Goal: Task Accomplishment & Management: Use online tool/utility

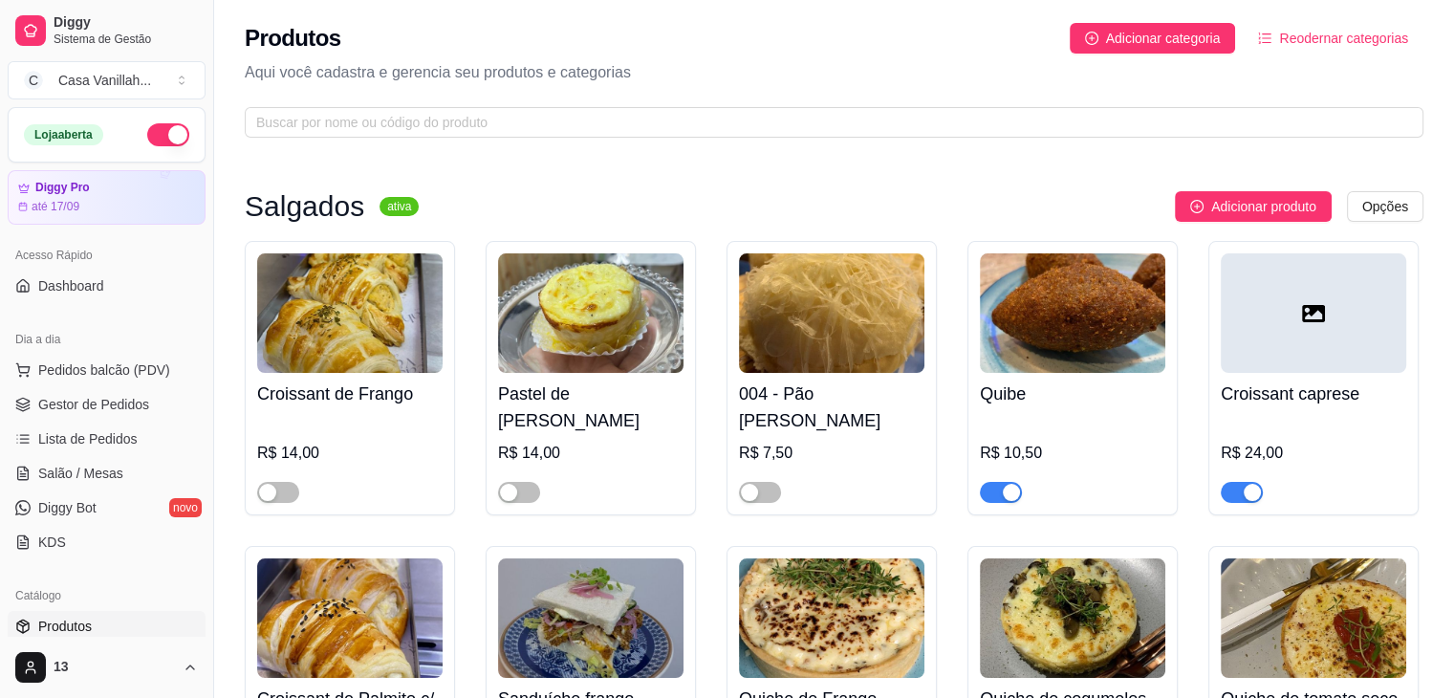
scroll to position [96, 0]
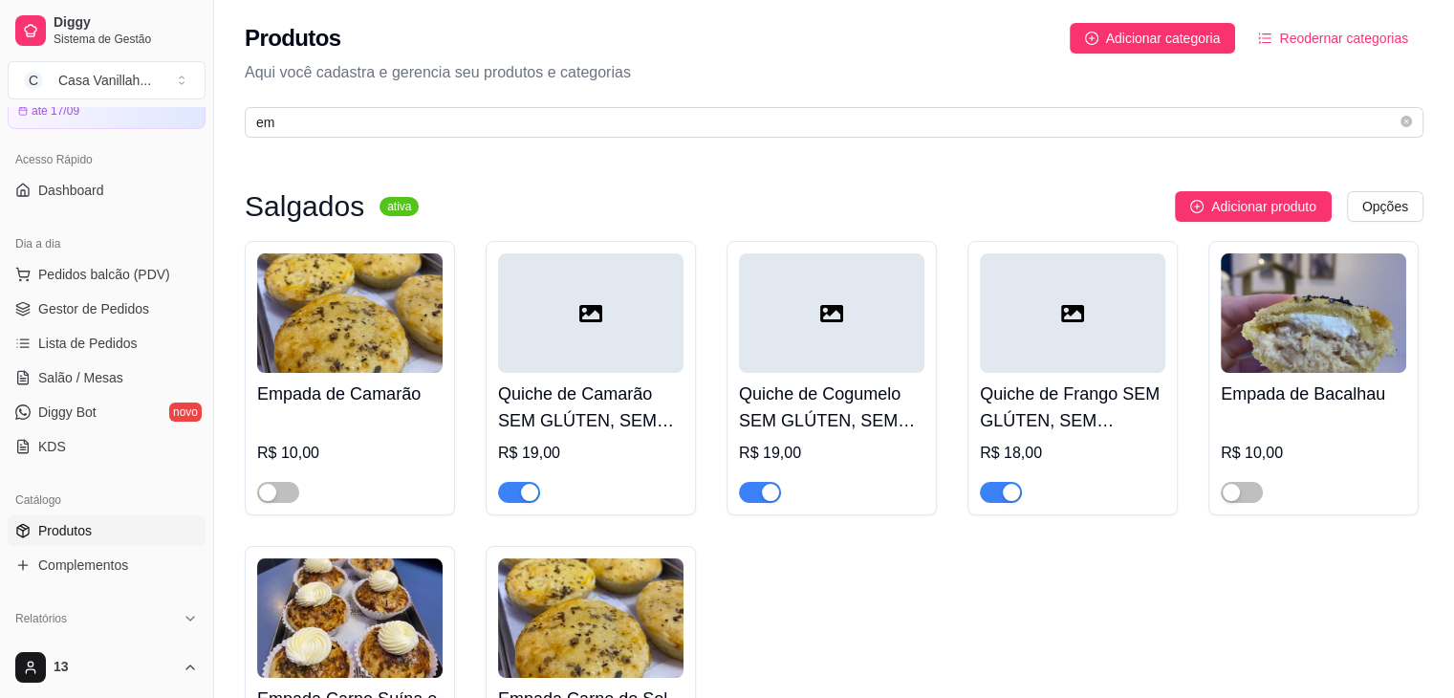
type input "emp"
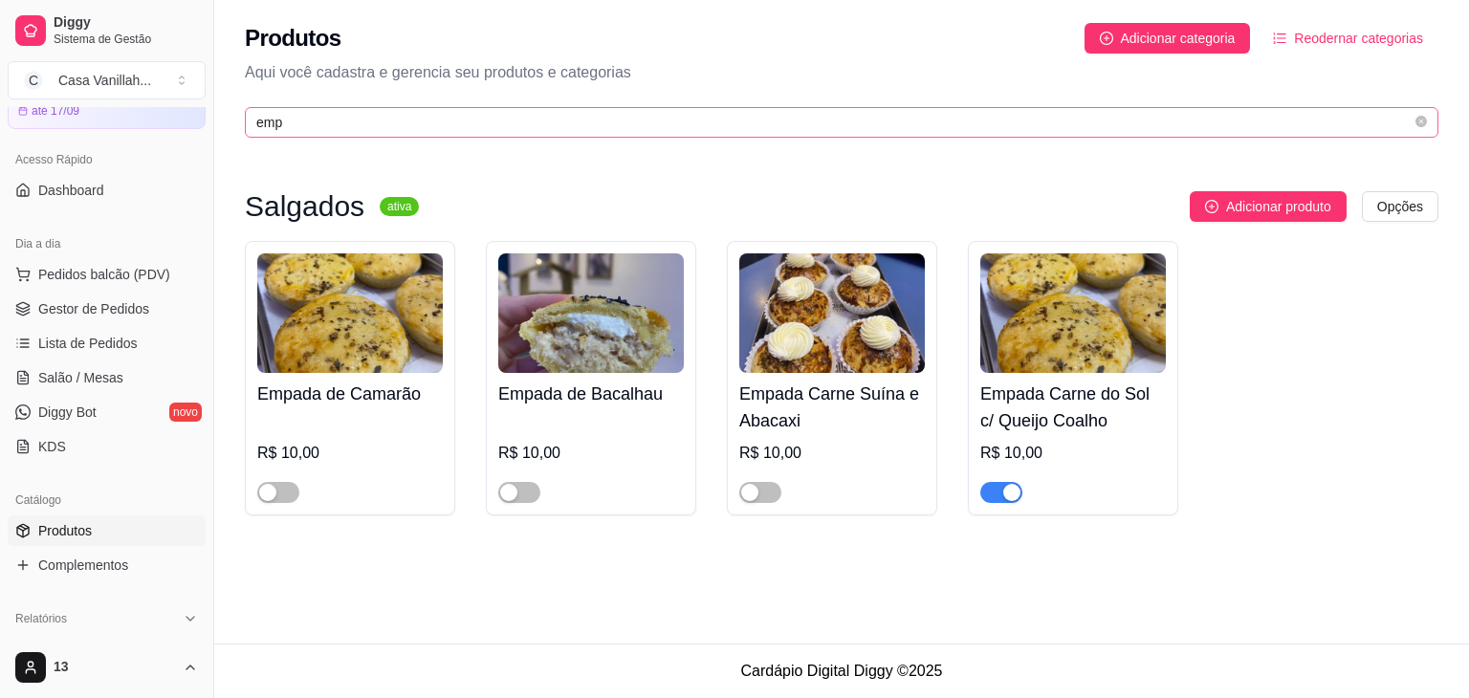
click at [477, 127] on input "emp" at bounding box center [833, 122] width 1155 height 21
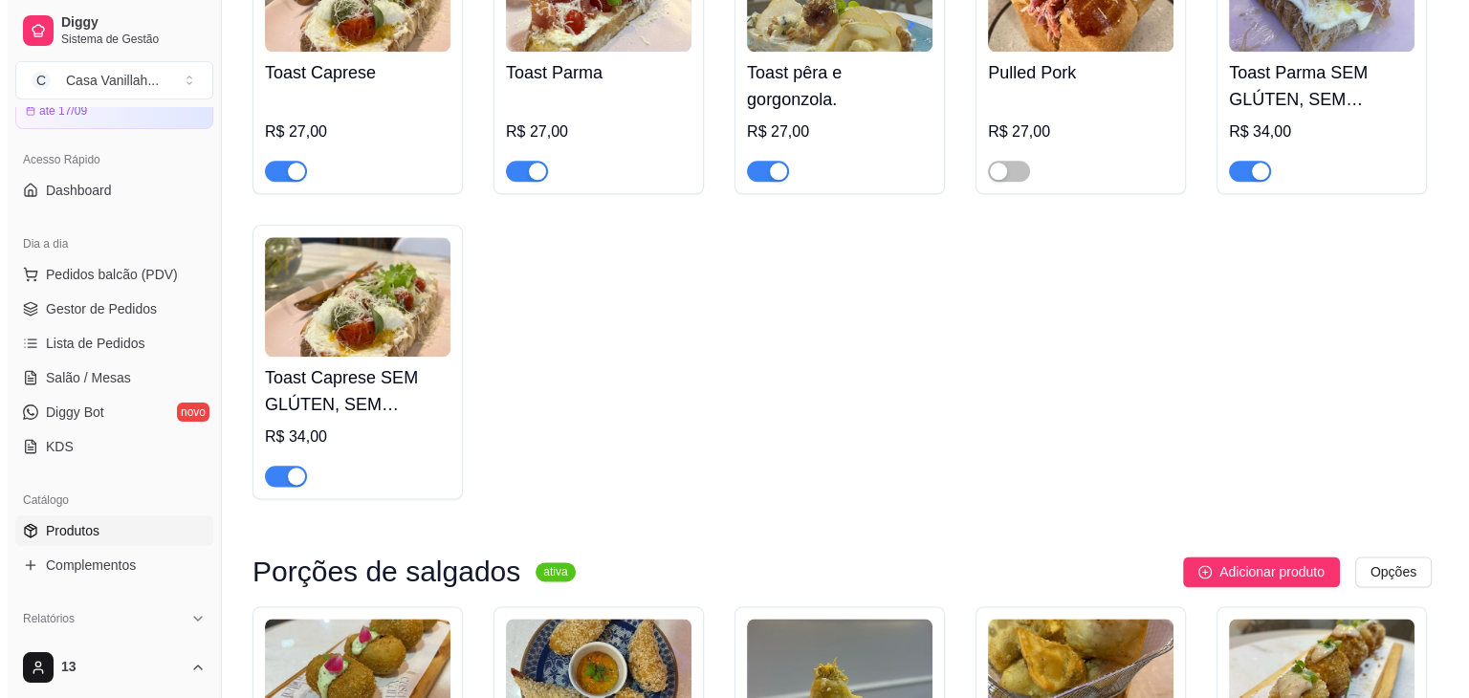
scroll to position [2773, 0]
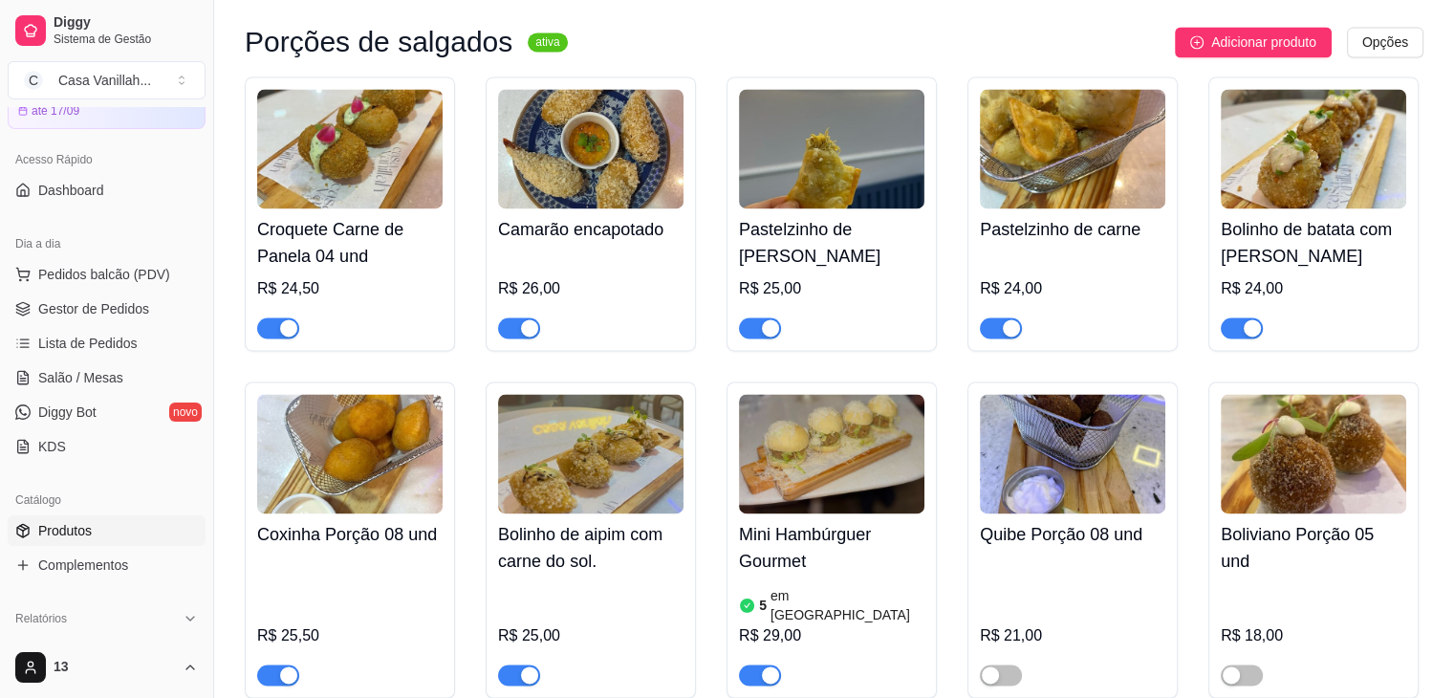
click at [608, 89] on img at bounding box center [591, 149] width 186 height 120
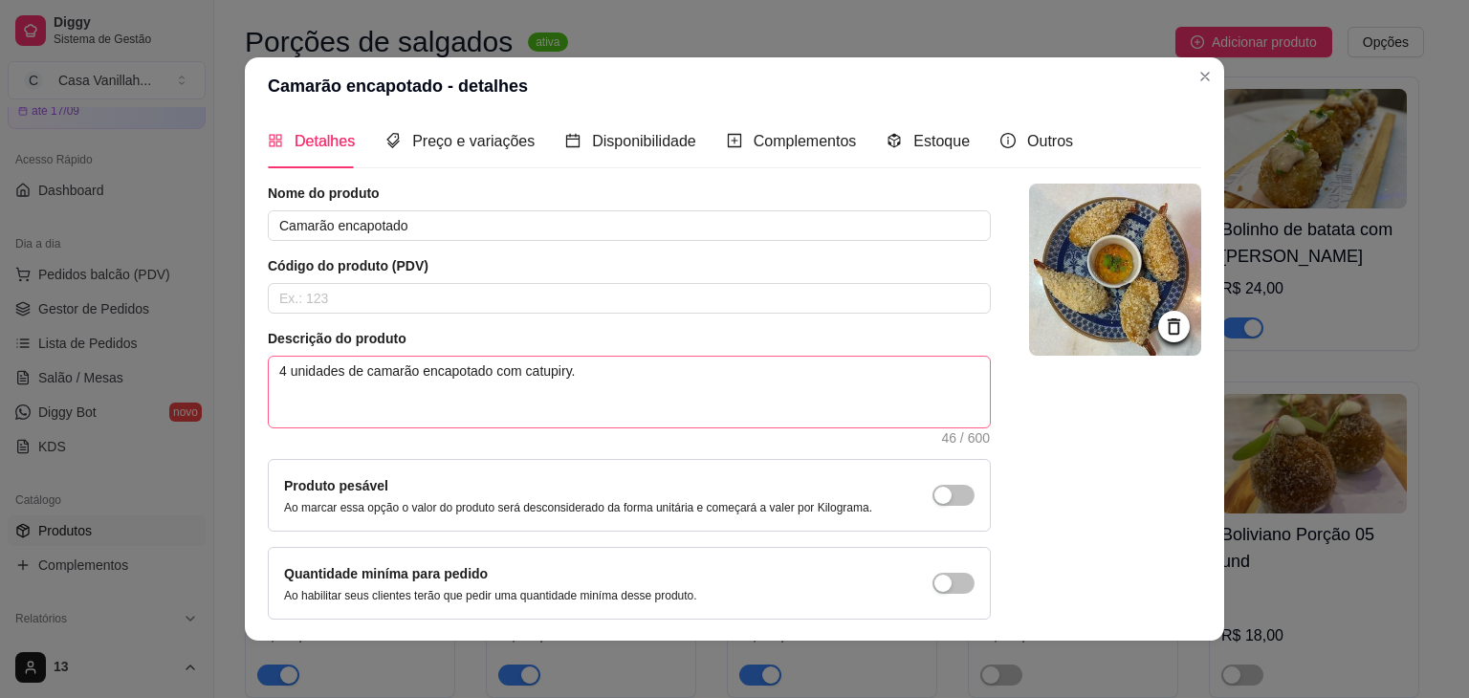
scroll to position [0, 0]
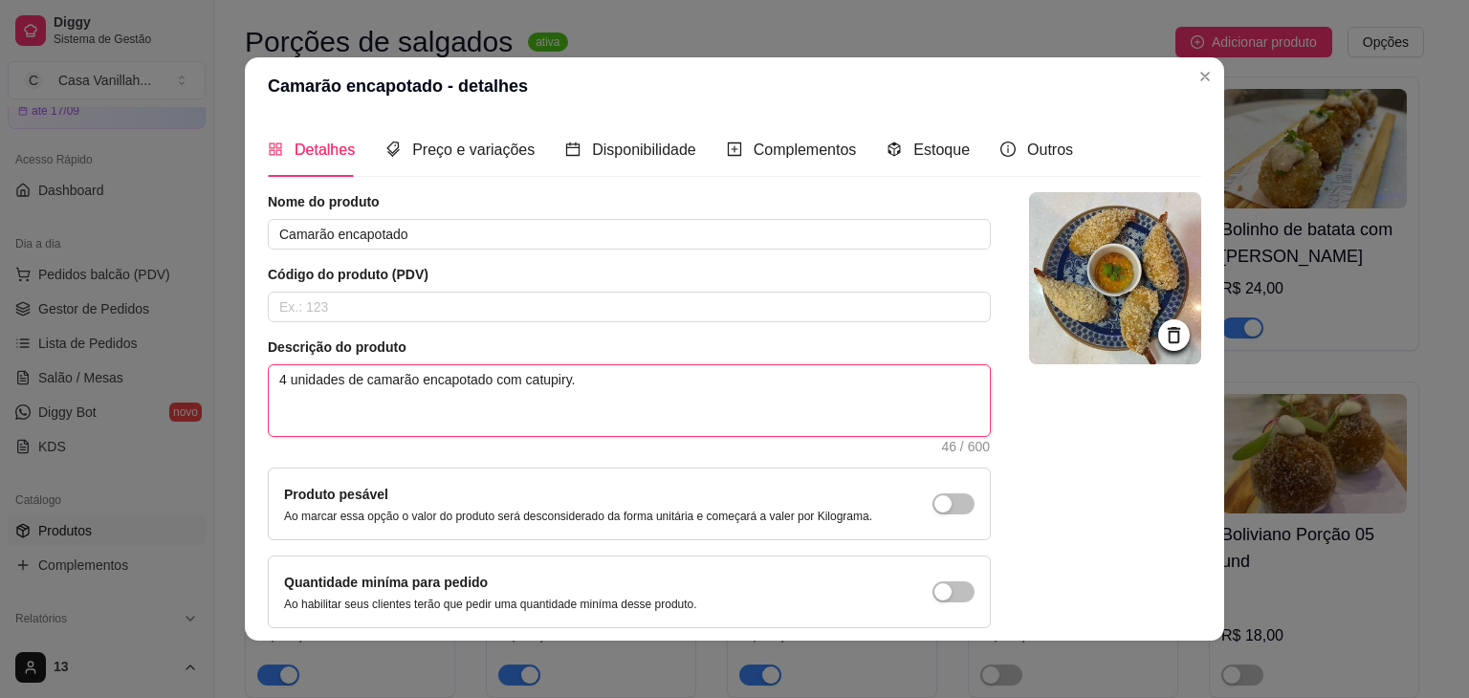
click at [600, 388] on textarea "4 unidades de camarão encapotado com catupiry." at bounding box center [629, 400] width 721 height 71
type textarea "4 unidades de camarão encapotado com catupiry"
type textarea "4 unidades de camarão encapotado com catupiry,"
type textarea "4 unidades de camarão encapotado com catupiry, a"
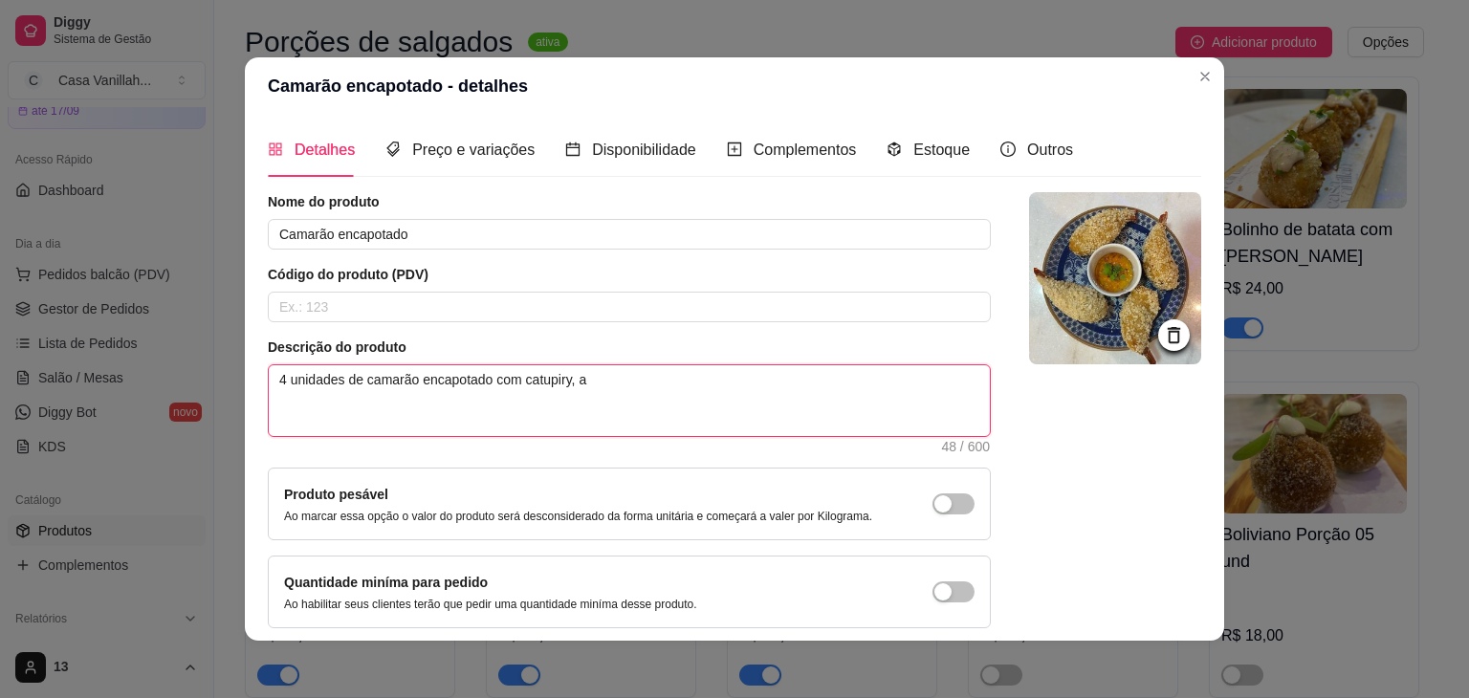
type textarea "4 unidades de camarão encapotado com catupiry, ai"
type textarea "4 unidades de camarão encapotado com catupiry, aio"
type textarea "4 unidades de camarão encapotado com catupiry, aiol"
type textarea "4 unidades de camarão encapotado com catupiry, aioli"
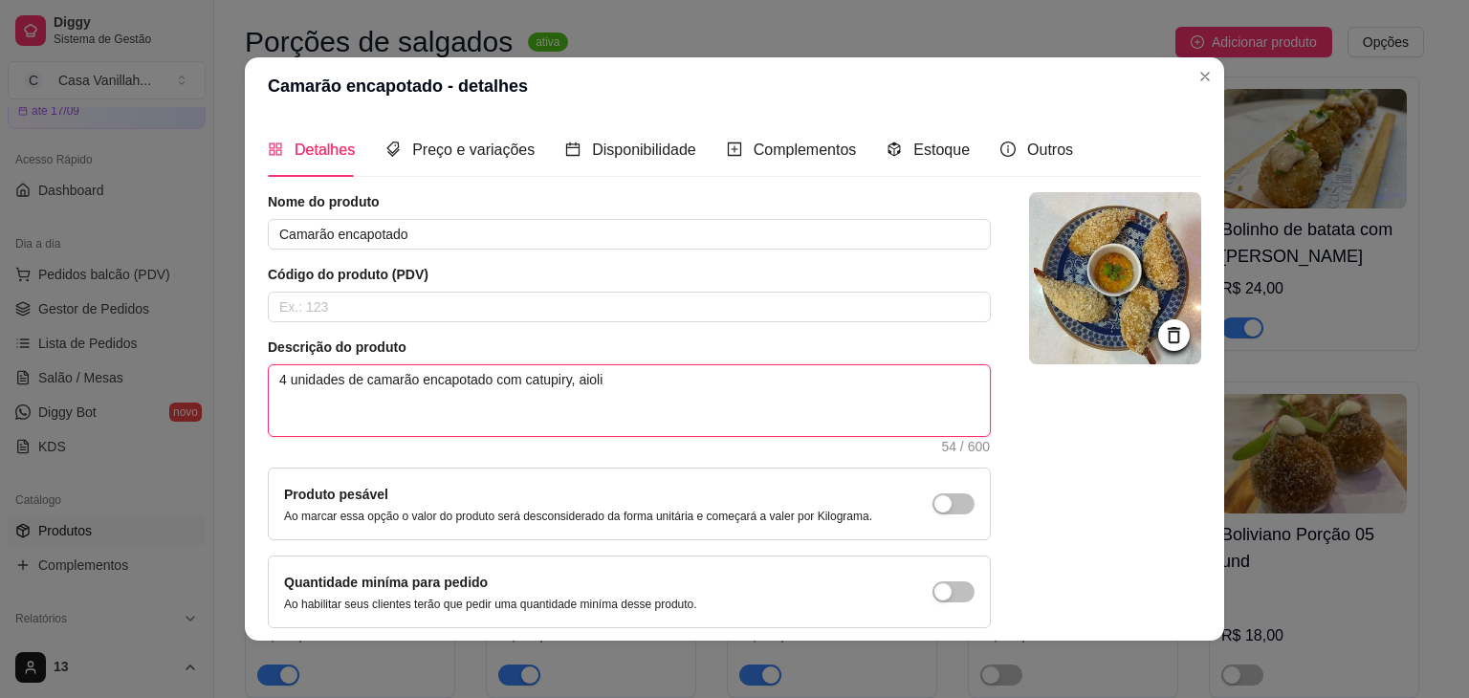
type textarea "4 unidades de camarão encapotado com catupiry, aioli d"
type textarea "4 unidades de camarão encapotado com catupiry, aioli de"
type textarea "4 unidades de camarão encapotado com catupiry, aioli de m"
type textarea "4 unidades de camarão encapotado com catupiry, aioli de mo"
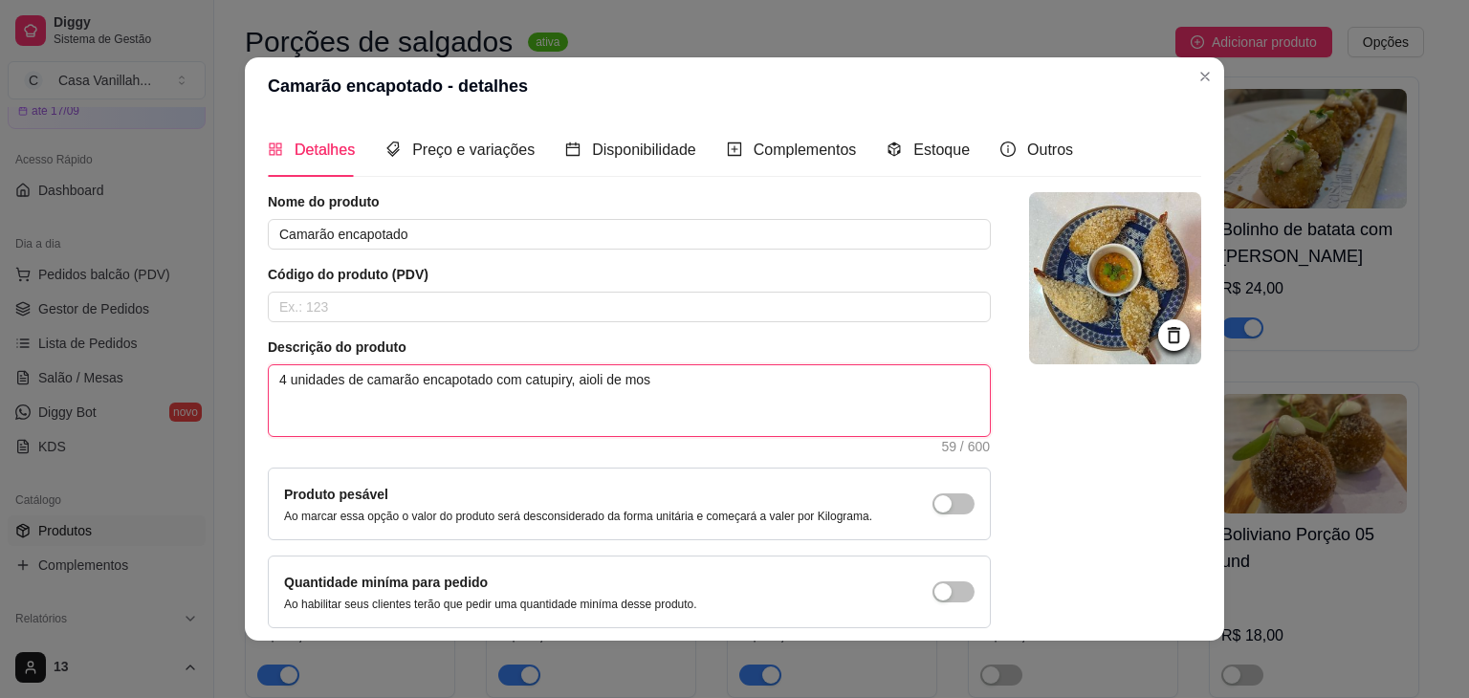
type textarea "4 unidades de camarão encapotado com catupiry, aioli de mosy"
type textarea "4 unidades de camarão encapotado com catupiry, aioli de mosyt"
type textarea "4 unidades de camarão encapotado com catupiry, aioli de mosytar"
type textarea "4 unidades de camarão encapotado com catupiry, aioli de mosytard"
type textarea "4 unidades de camarão encapotado com catupiry, aioli de mosytarde"
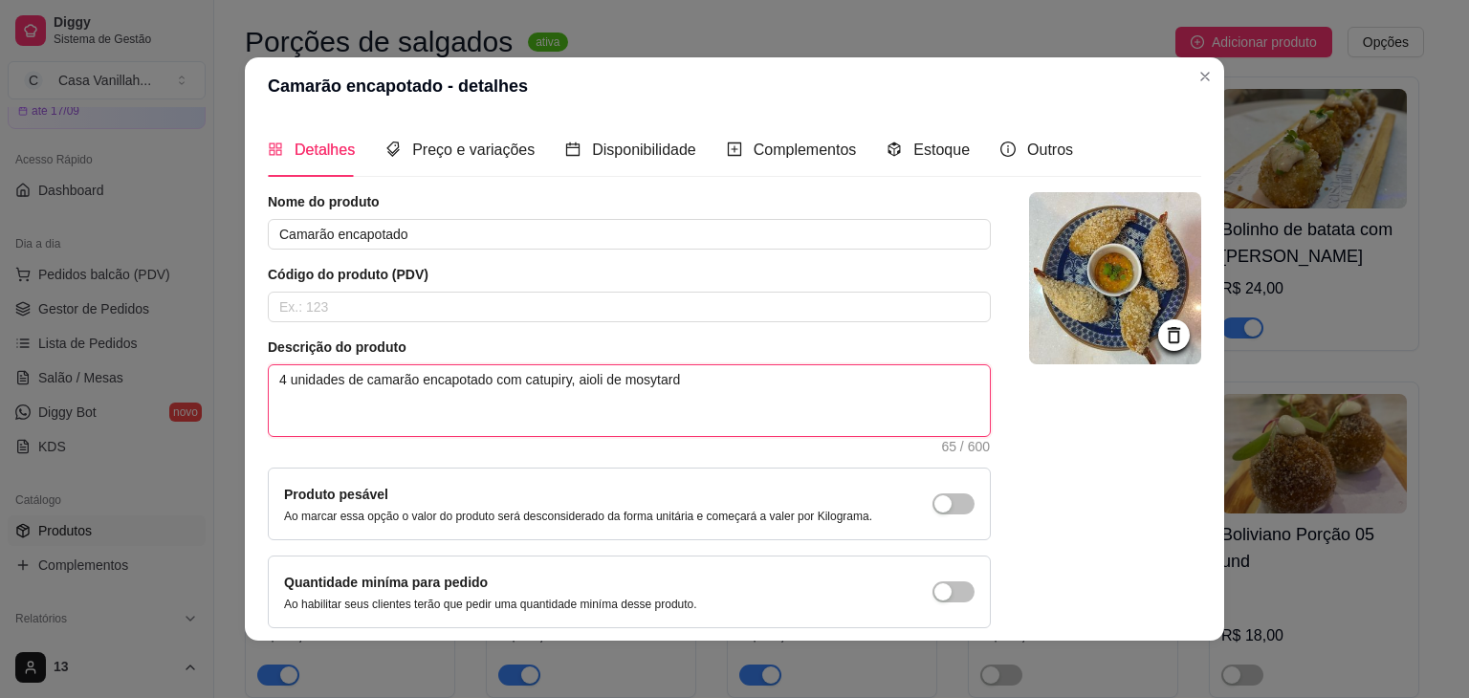
type textarea "4 unidades de camarão encapotado com catupiry, aioli de mosytarda"
type textarea "4 unidades de camarão encapotado com catupiry, aioli de mosytard"
type textarea "4 unidades de camarão encapotado com catupiry, aioli de mosytar"
type textarea "4 unidades de camarão encapotado com catupiry, aioli de mosyta"
type textarea "4 unidades de camarão encapotado com catupiry, aioli de mosyt"
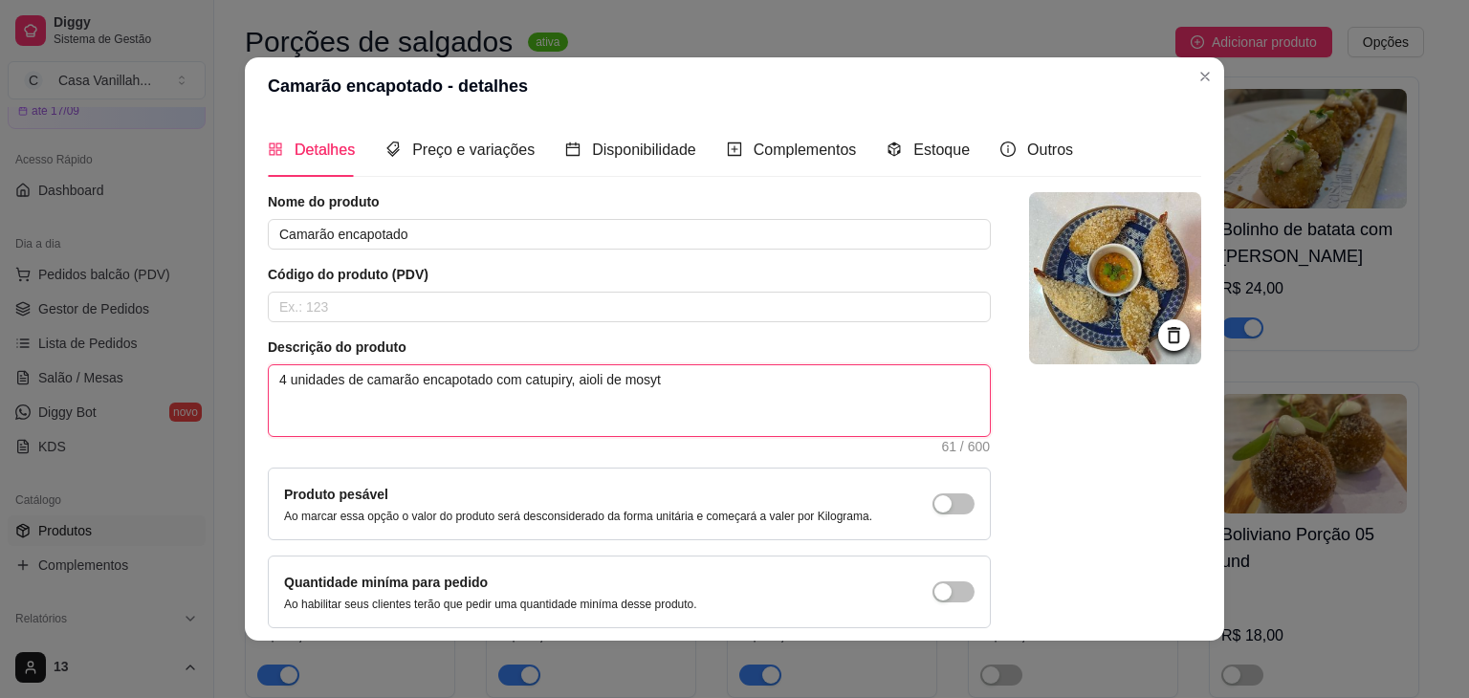
type textarea "4 unidades de camarão encapotado com catupiry, aioli de mosy"
type textarea "4 unidades de camarão encapotado com catupiry, aioli de mos"
type textarea "4 unidades de camarão encapotado com catupiry, aioli de most"
type textarea "4 unidades de camarão encapotado com catupiry, aioli de mosta"
type textarea "4 unidades de camarão encapotado com catupiry, aioli de [GEOGRAPHIC_DATA]"
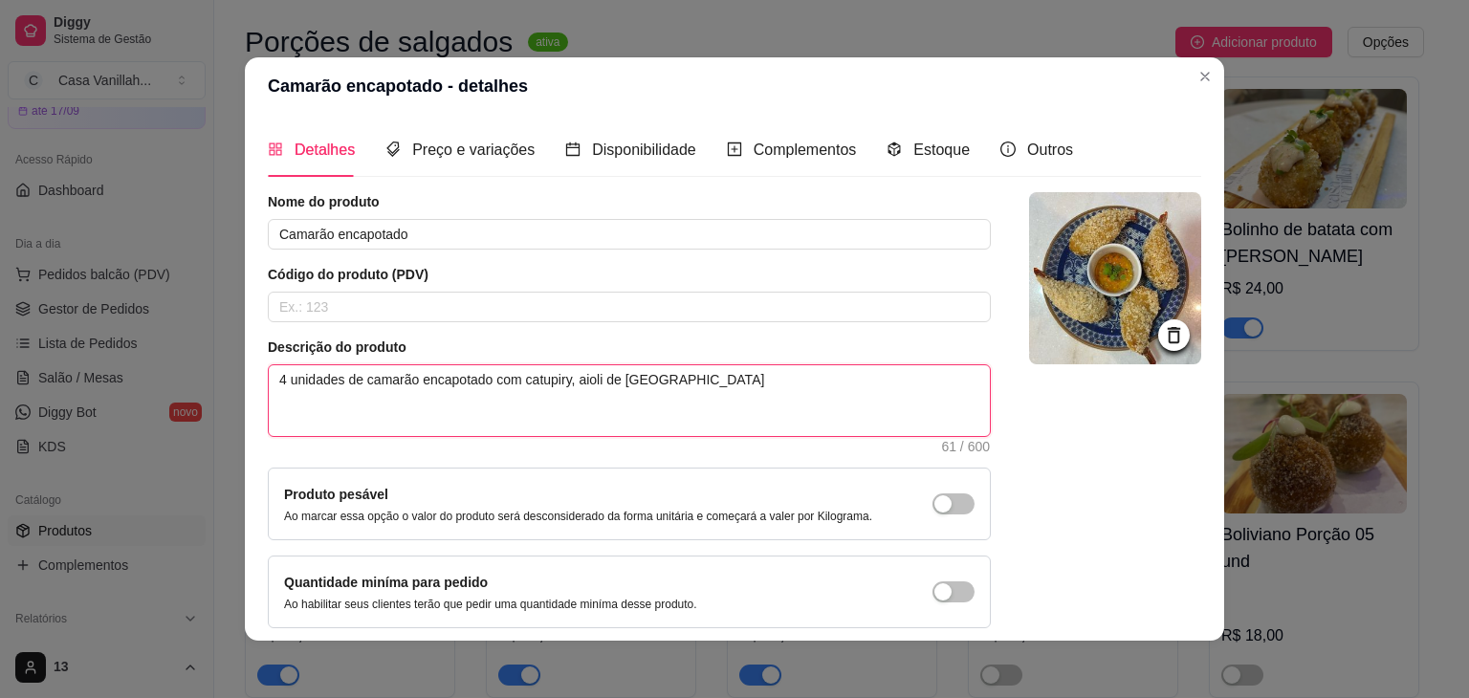
type textarea "4 unidades de camarão encapotado com catupiry, aioli de [GEOGRAPHIC_DATA]"
type textarea "4 unidades de camarão encapotado com catupiry, aaioli de [GEOGRAPHIC_DATA]"
type textarea "4 unidades de camarão encapotado com catupiry, acaioli de [GEOGRAPHIC_DATA]"
type textarea "4 unidades de camarão encapotado com catupiry, acoaioli de [GEOGRAPHIC_DATA]"
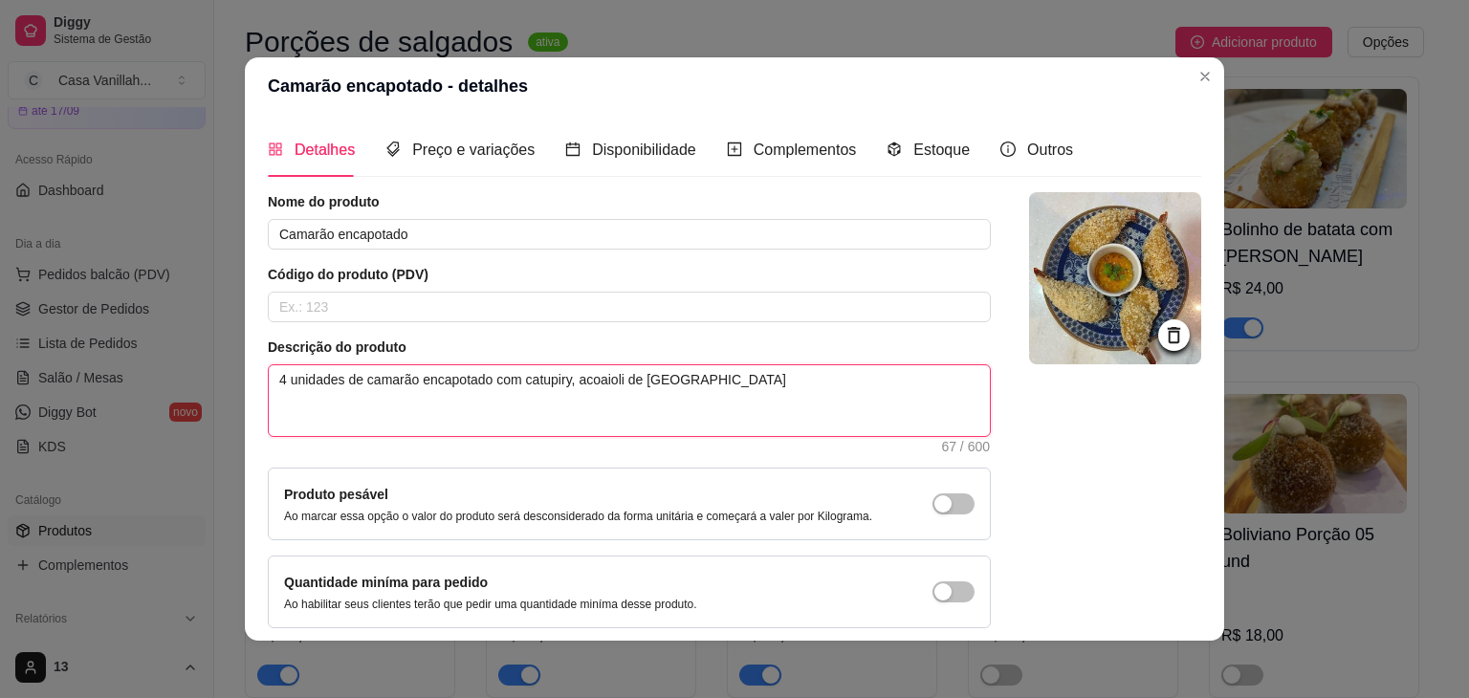
type textarea "4 unidades de camarão encapotado com catupiry, acomaioli de [GEOGRAPHIC_DATA]"
type textarea "4 unidades de camarão encapotado com catupiry, acompaioli de [GEOGRAPHIC_DATA]"
type textarea "4 unidades de camarão encapotado com catupiry, acompaaioli de [GEOGRAPHIC_DATA]"
type textarea "4 unidades de camarão encapotado com catupiry, acompanaioli de [GEOGRAPHIC_DATA]"
type textarea "4 unidades de camarão encapotado com catupiry, acompanhaioli de [GEOGRAPHIC_DAT…"
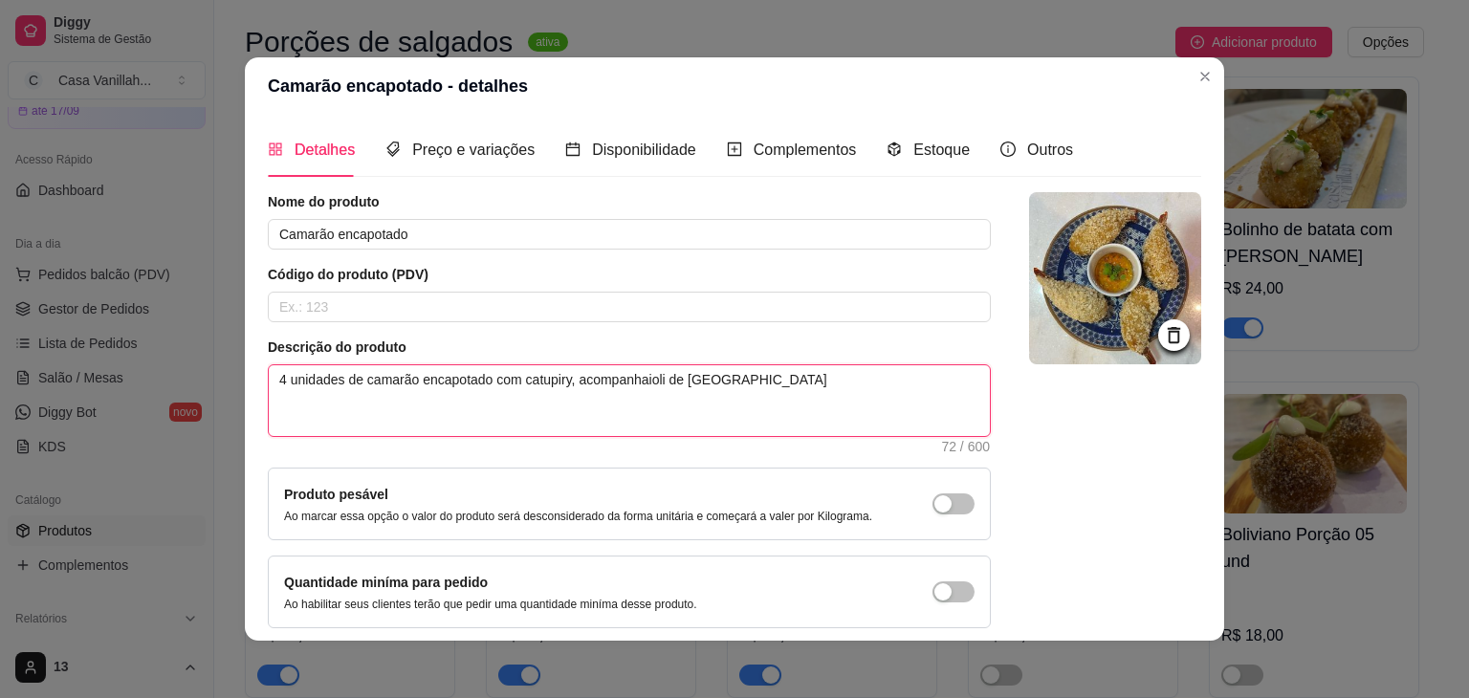
type textarea "4 unidades de camarão encapotado com catupiry, acompanhaaioli de [GEOGRAPHIC_DA…"
type textarea "4 unidades de camarão encapotado com catupiry, acompanha aioli de [GEOGRAPHIC_D…"
type textarea "4 unidades de camarão encapotado com catupiry, acompanha maioli de [GEOGRAPHIC_…"
type textarea "4 unidades de camarão encapotado com catupiry, acompanha moaioli de mostarda"
type textarea "4 unidades de camarão encapotado com catupiry, acompanha molaioli de mostarda"
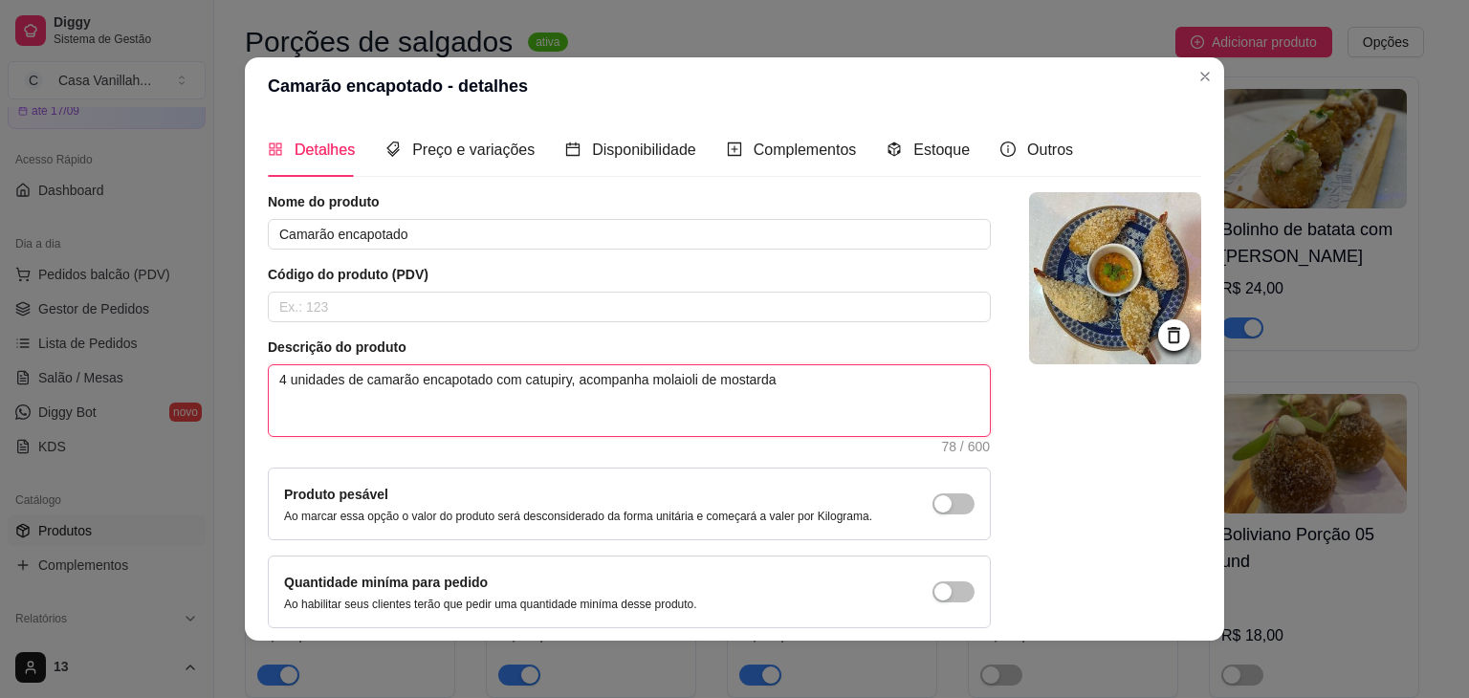
type textarea "4 unidades de camarão encapotado com catupiry, acompanha molhaioli de mostarda"
type textarea "4 unidades de camarão encapotado com catupiry, acompanha molhoaioli de [GEOGRAP…"
type textarea "4 unidades de camarão encapotado com catupiry, acompanha molho aioli de mostarda"
click at [797, 382] on textarea "4 unidades de camarão encapotado com catupiry, acompanha molho aioli de mostarda" at bounding box center [629, 400] width 721 height 71
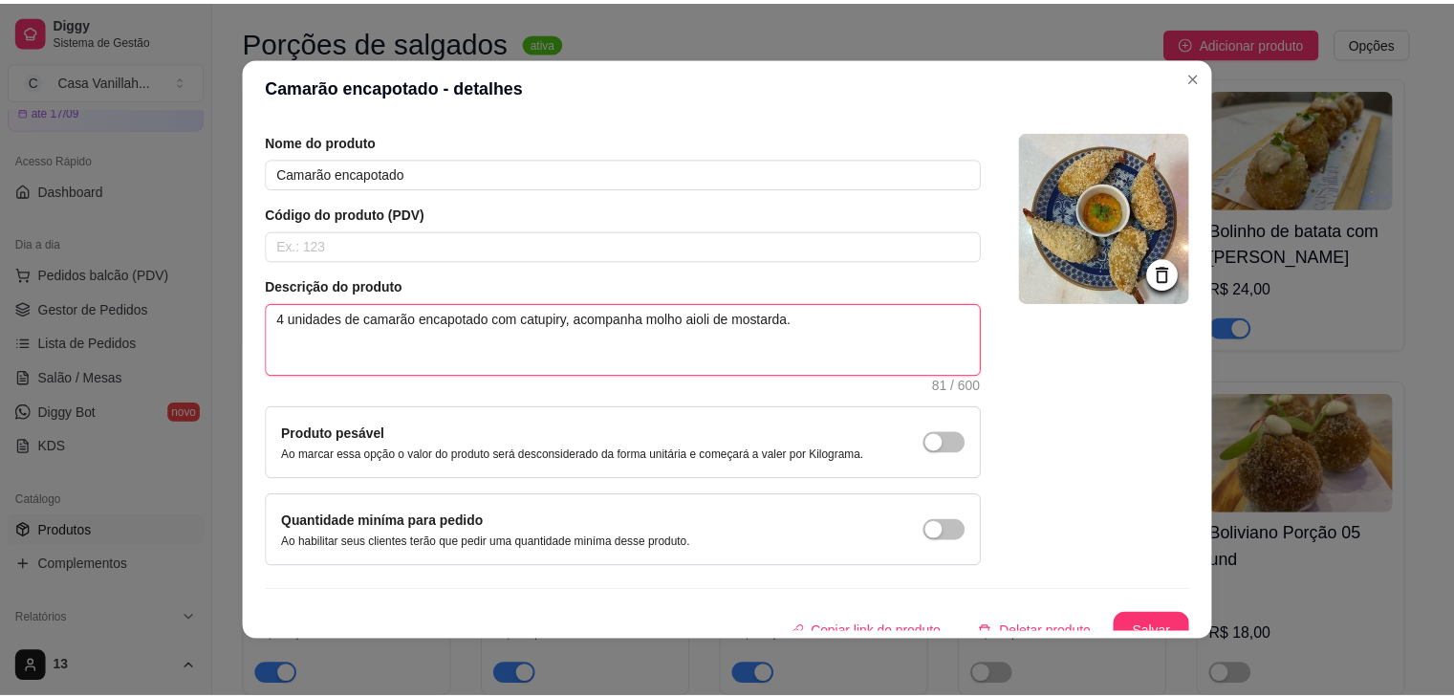
scroll to position [78, 0]
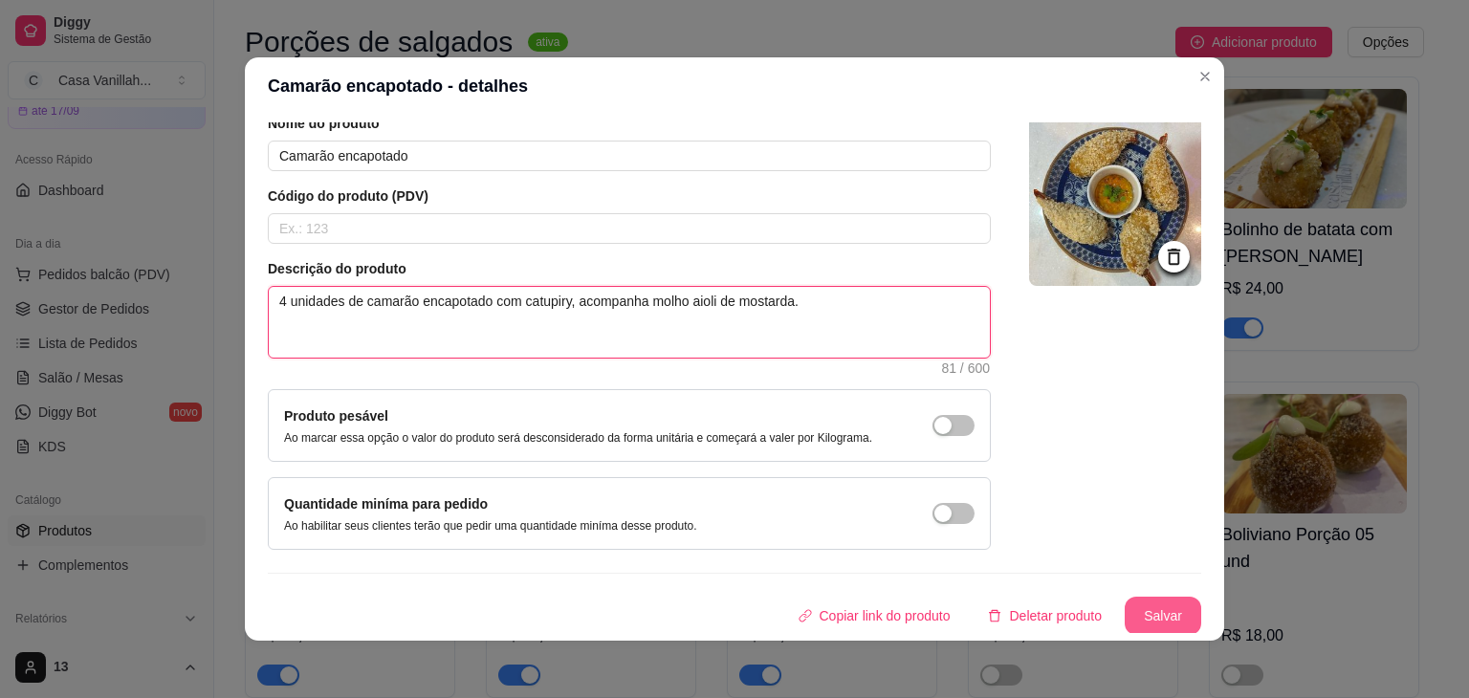
type textarea "4 unidades de camarão encapotado com catupiry, acompanha molho aioli de mostard…"
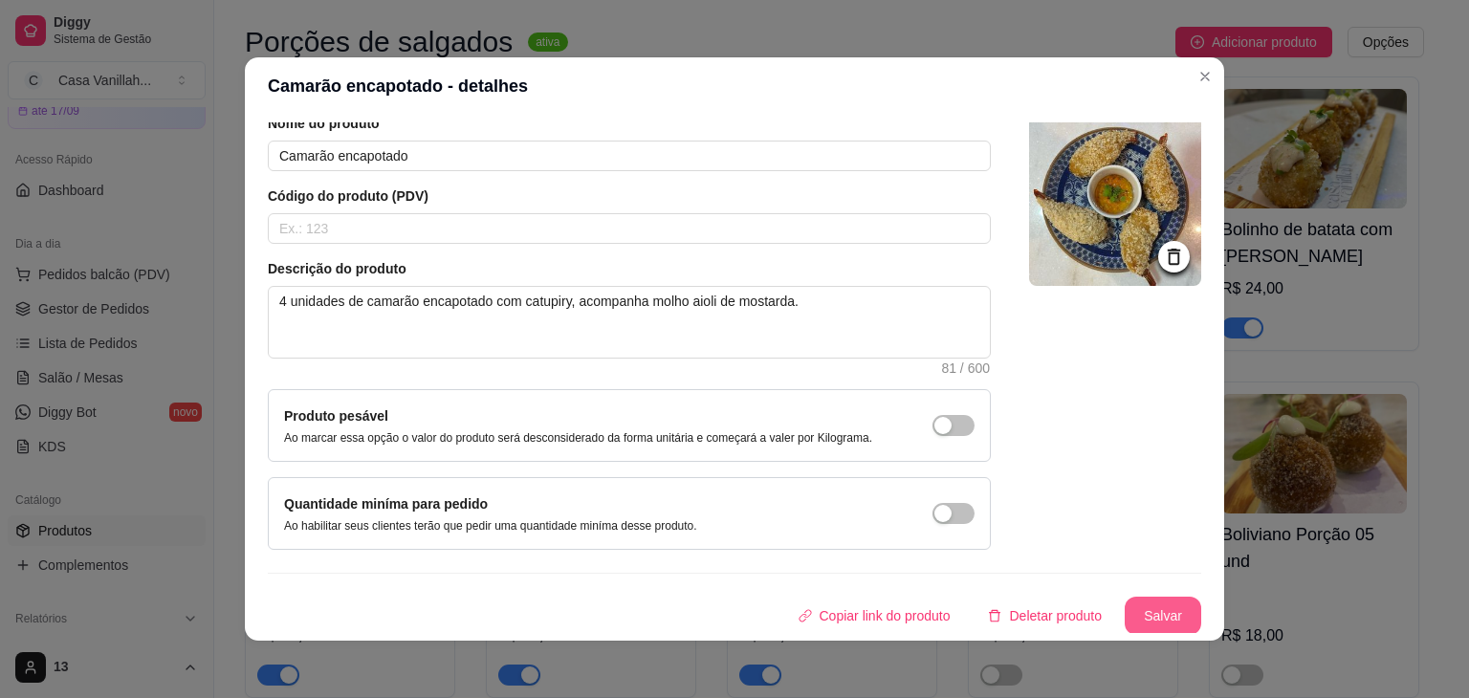
click at [1125, 597] on button "Salvar" at bounding box center [1163, 616] width 76 height 38
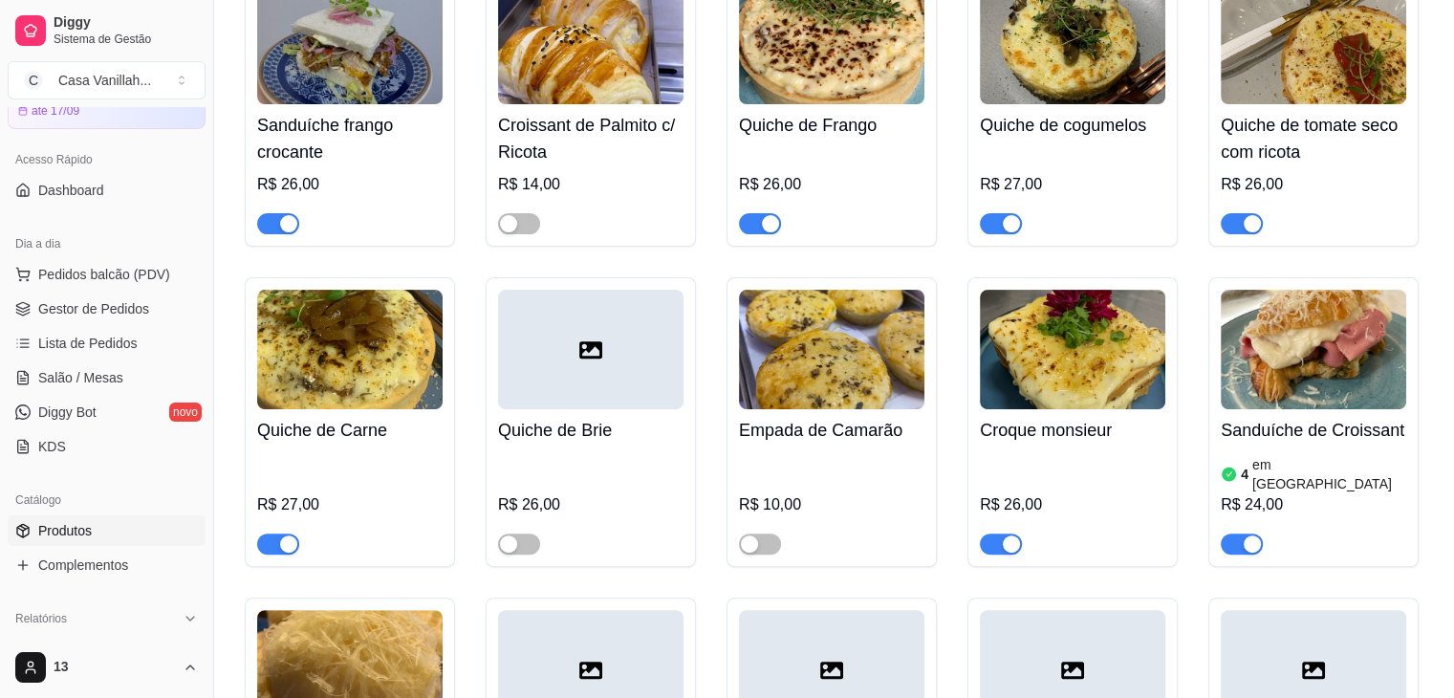
scroll to position [0, 0]
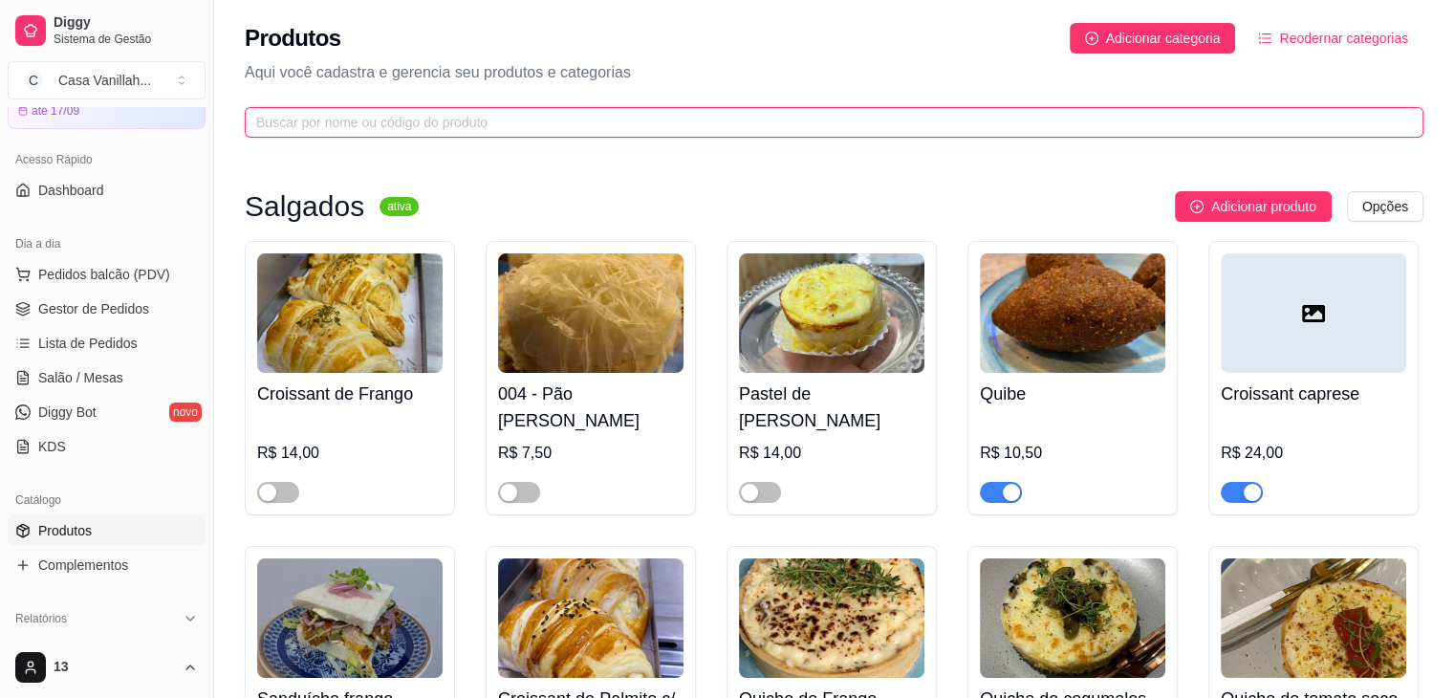
click at [527, 120] on input "text" at bounding box center [826, 122] width 1141 height 21
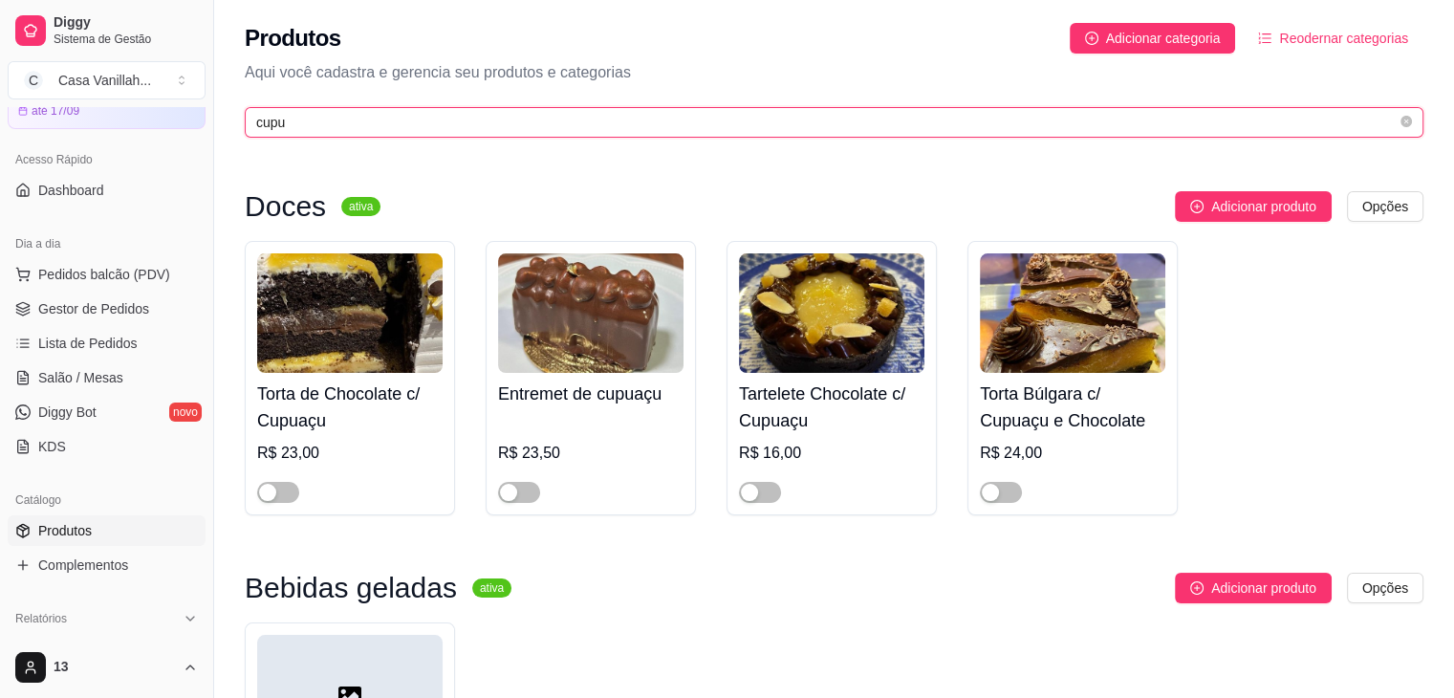
click at [334, 125] on input "cupu" at bounding box center [826, 122] width 1141 height 21
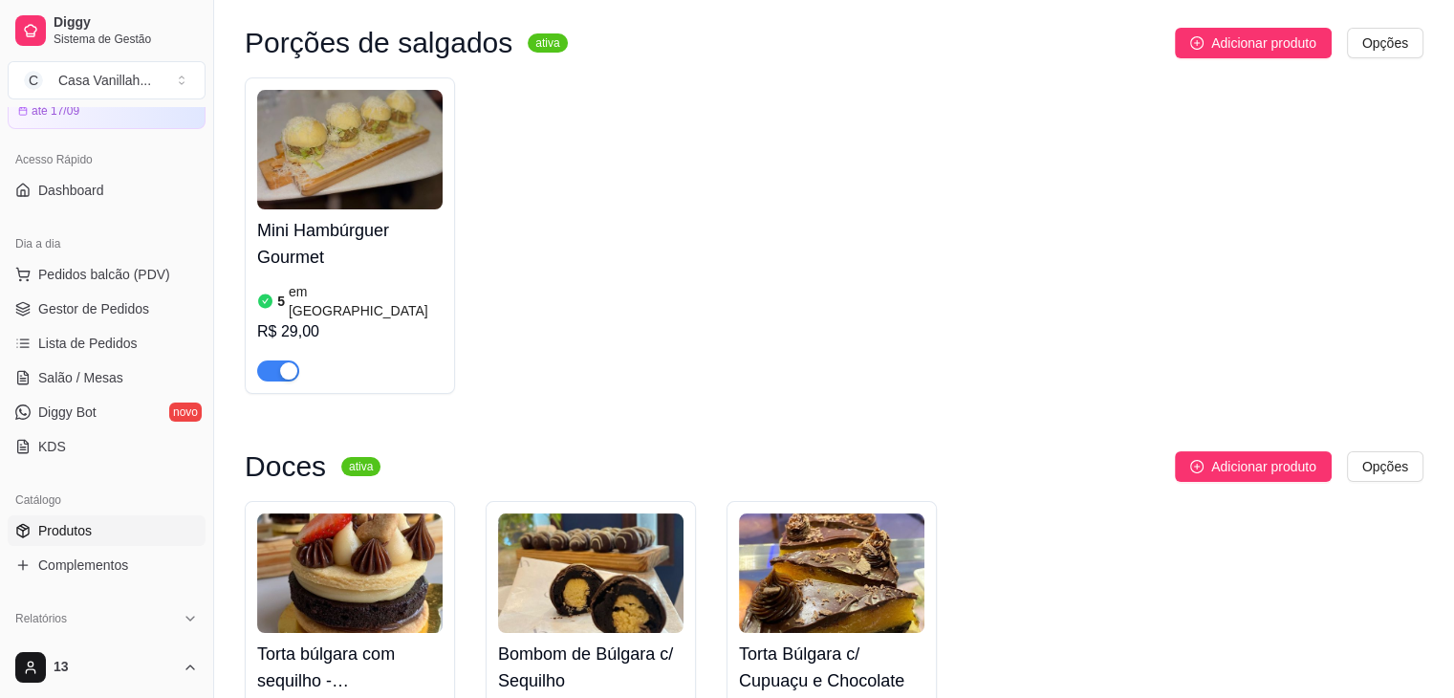
scroll to position [343, 0]
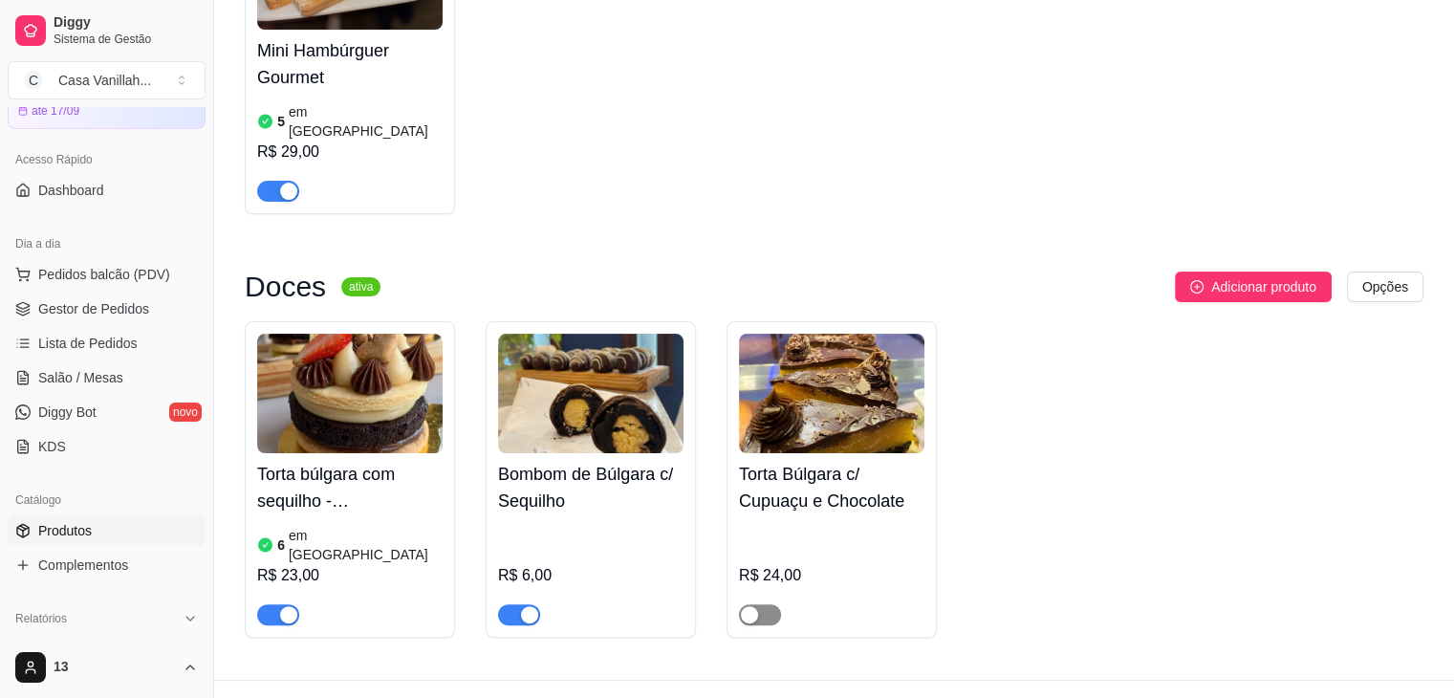
type input "bú"
click at [762, 604] on span "button" at bounding box center [760, 614] width 42 height 21
